Goal: Information Seeking & Learning: Learn about a topic

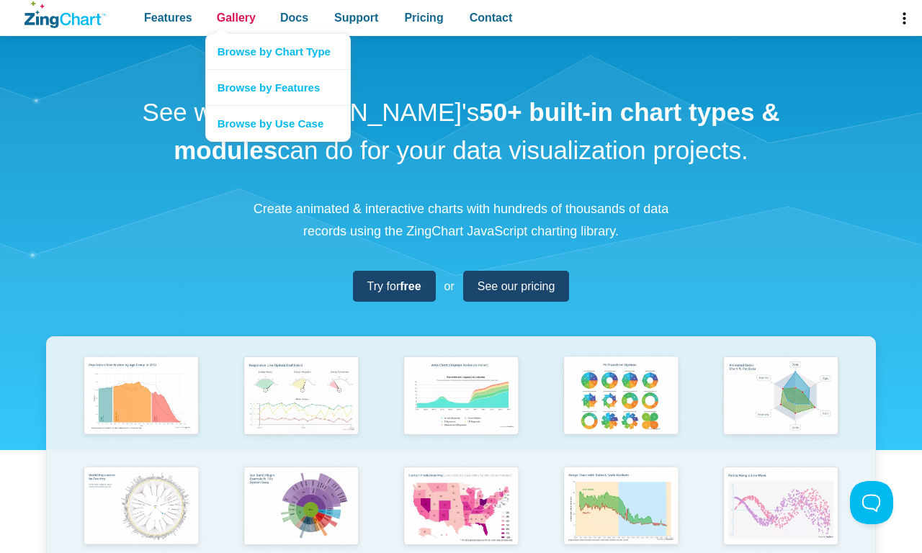
click at [236, 18] on span "Gallery" at bounding box center [236, 17] width 39 height 19
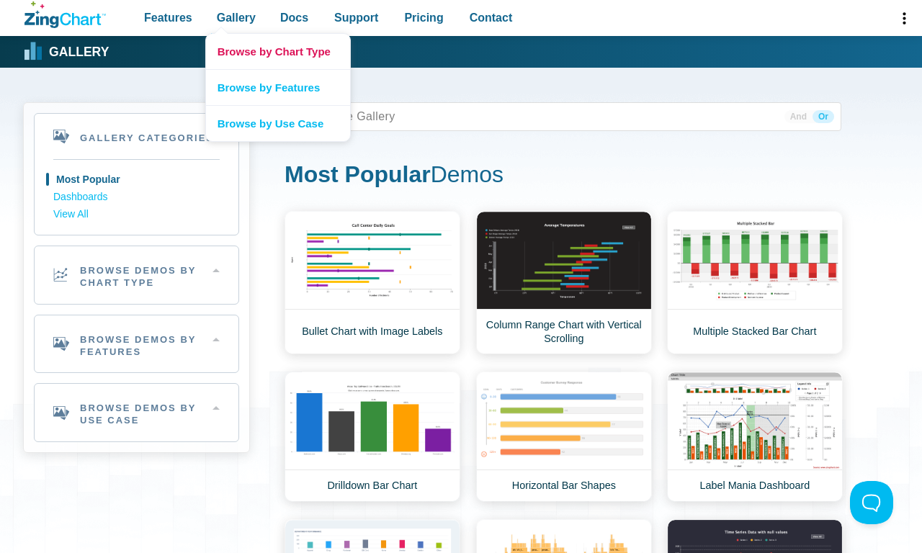
click at [277, 51] on link "Browse by Chart Type" at bounding box center [278, 51] width 144 height 35
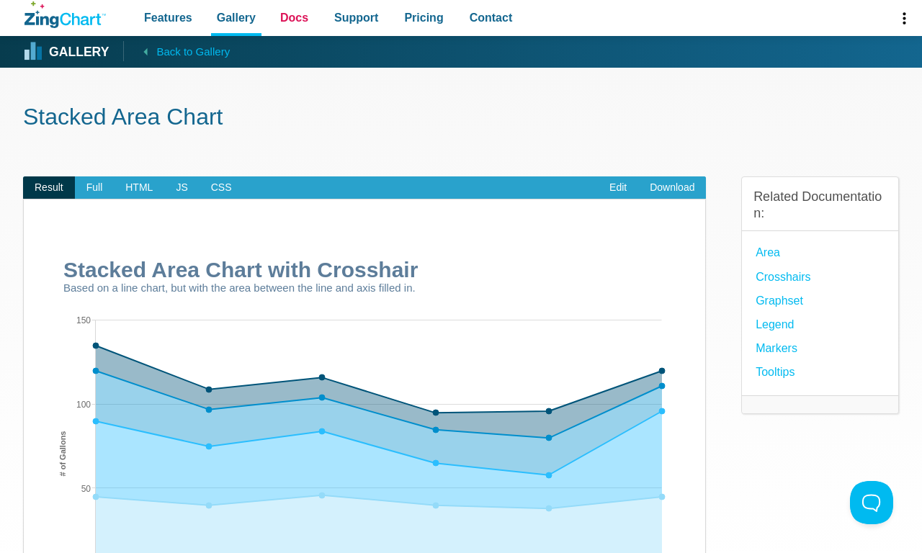
click at [294, 18] on span "Docs" at bounding box center [294, 17] width 28 height 19
click at [275, 0] on link "Docs" at bounding box center [295, 18] width 40 height 36
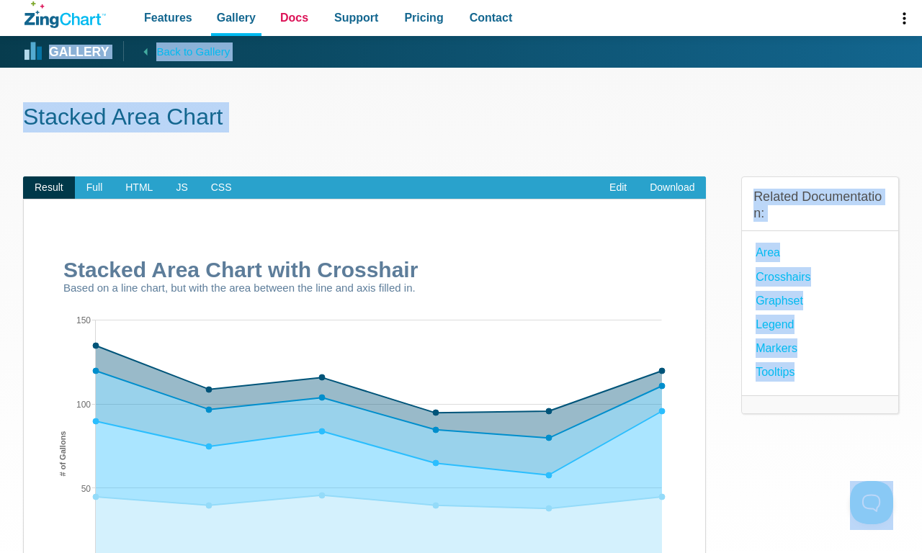
scroll to position [968, 0]
